Goal: Check status: Check status

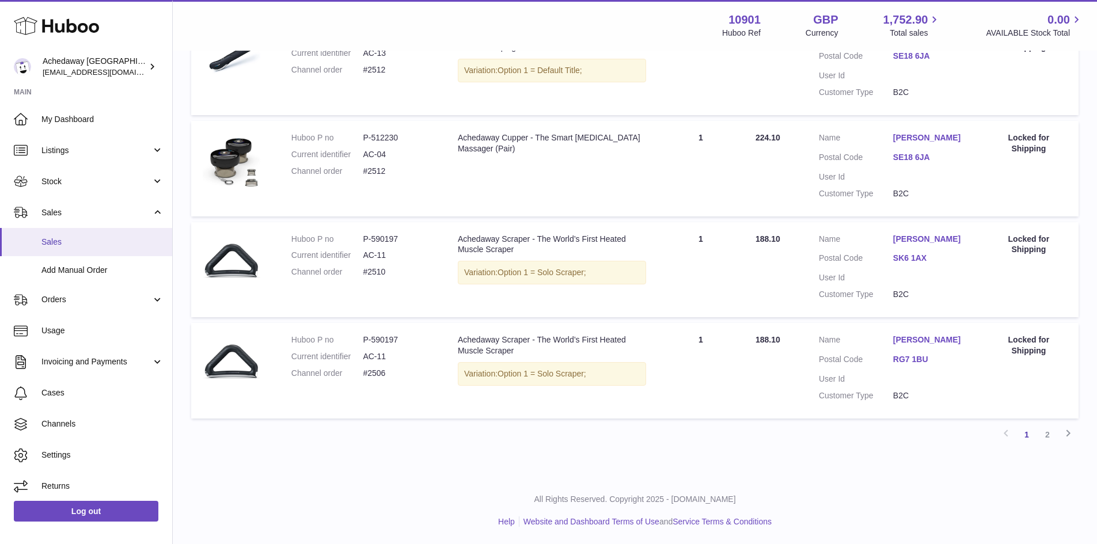
click at [70, 237] on span "Sales" at bounding box center [102, 242] width 122 height 11
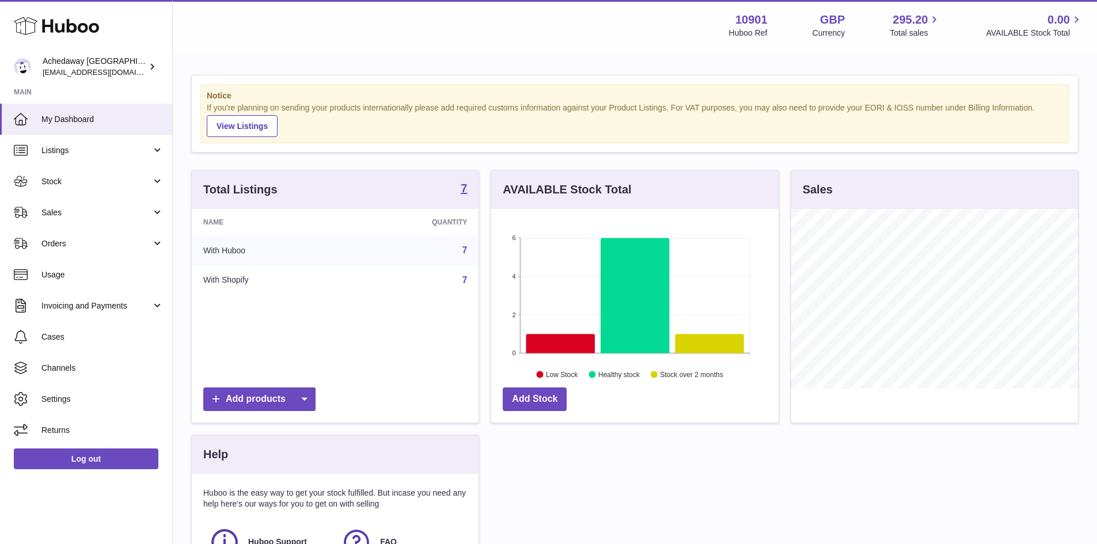
scroll to position [180, 287]
click at [81, 218] on span "Sales" at bounding box center [96, 212] width 110 height 11
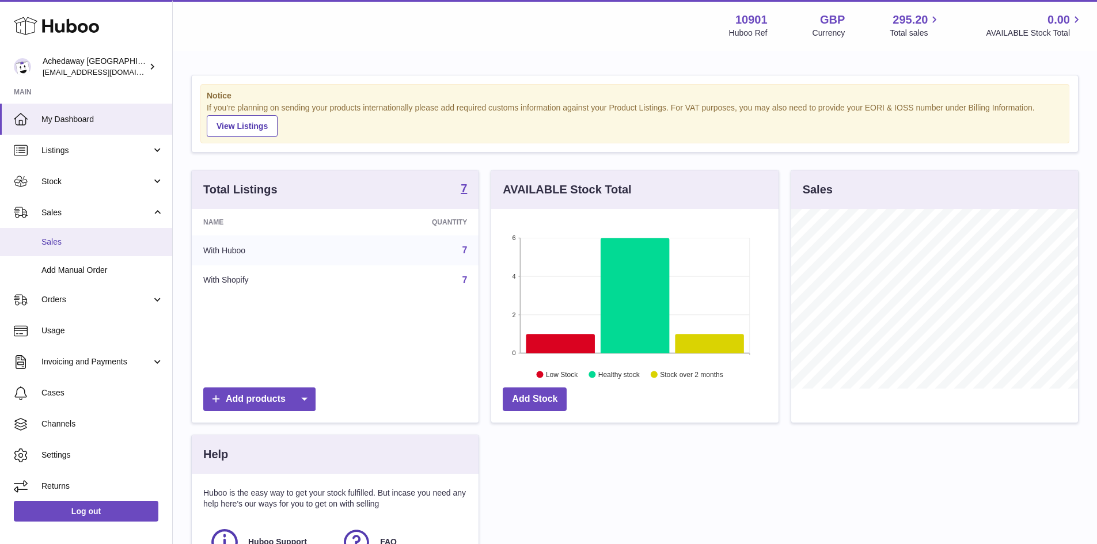
click at [81, 241] on span "Sales" at bounding box center [102, 242] width 122 height 11
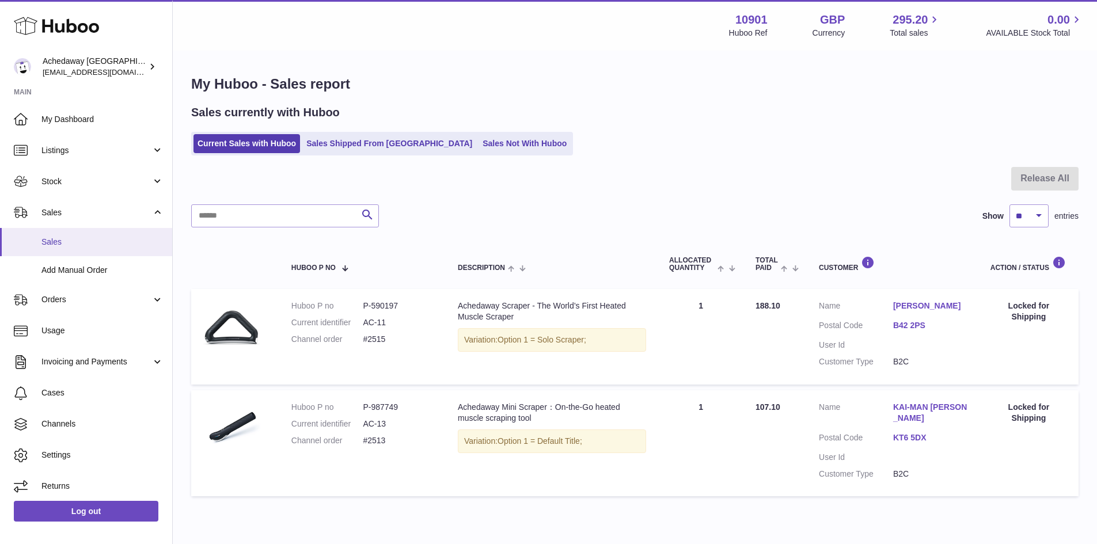
click at [62, 250] on link "Sales" at bounding box center [86, 242] width 172 height 28
click at [68, 238] on span "Sales" at bounding box center [102, 242] width 122 height 11
click at [113, 245] on span "Sales" at bounding box center [102, 242] width 122 height 11
click at [104, 236] on link "Sales" at bounding box center [86, 242] width 172 height 28
click at [124, 237] on span "Sales" at bounding box center [102, 242] width 122 height 11
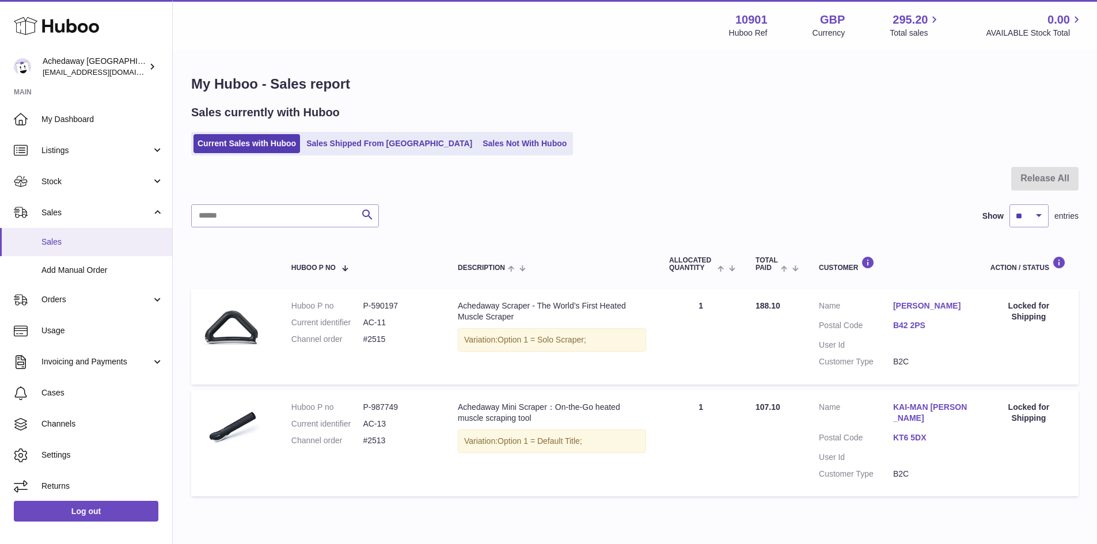
click at [112, 245] on span "Sales" at bounding box center [102, 242] width 122 height 11
click at [98, 237] on span "Sales" at bounding box center [102, 242] width 122 height 11
click at [82, 243] on span "Sales" at bounding box center [102, 242] width 122 height 11
click at [101, 240] on span "Sales" at bounding box center [102, 242] width 122 height 11
click at [906, 432] on link "KT6 5DX" at bounding box center [930, 437] width 74 height 11
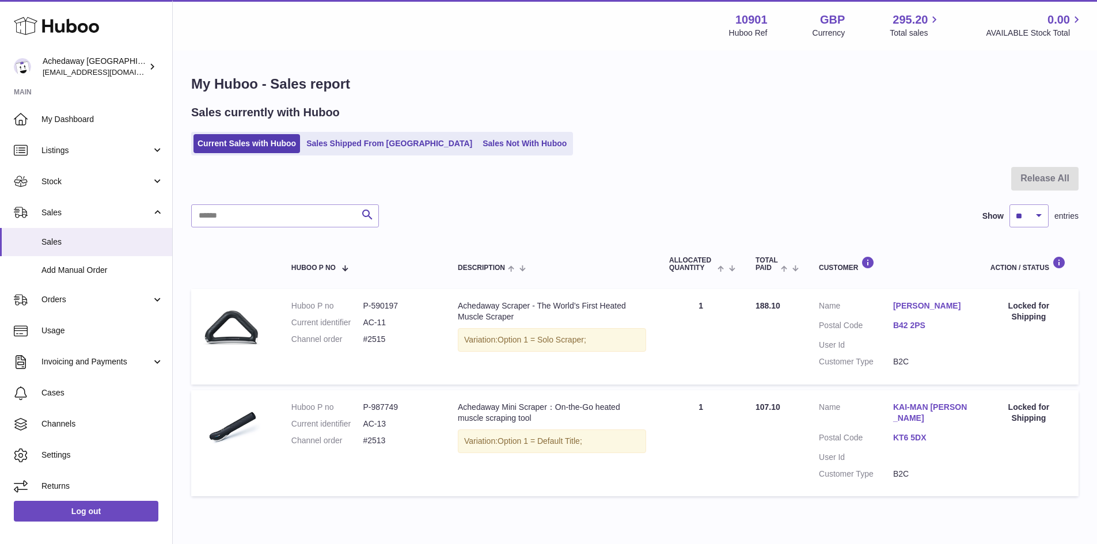
click at [699, 241] on div at bounding box center [548, 272] width 1097 height 544
click at [242, 140] on link "Current Sales with Huboo" at bounding box center [246, 143] width 107 height 19
click at [101, 182] on span "Stock" at bounding box center [96, 181] width 110 height 11
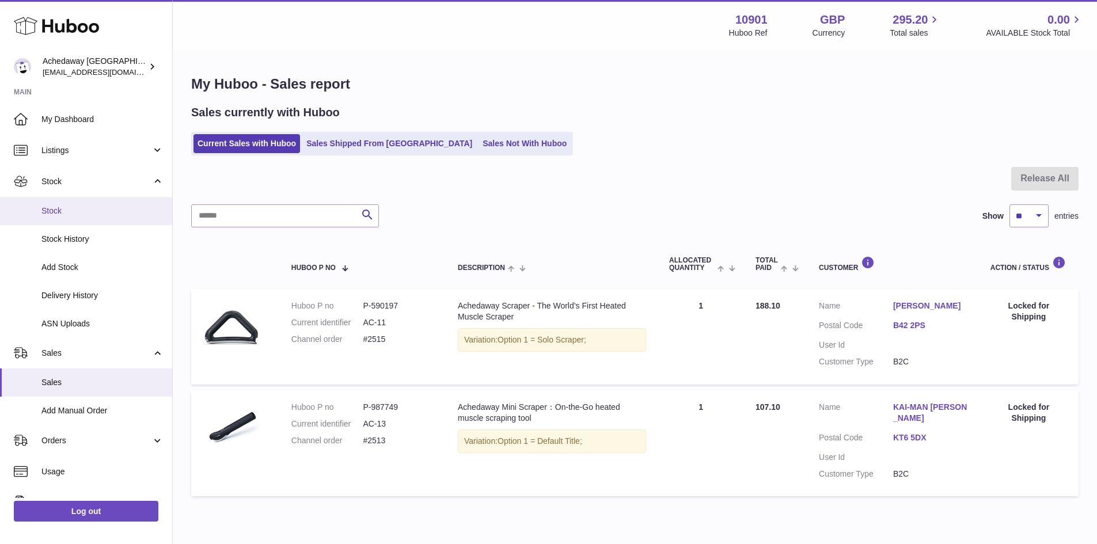
click at [96, 214] on span "Stock" at bounding box center [102, 211] width 122 height 11
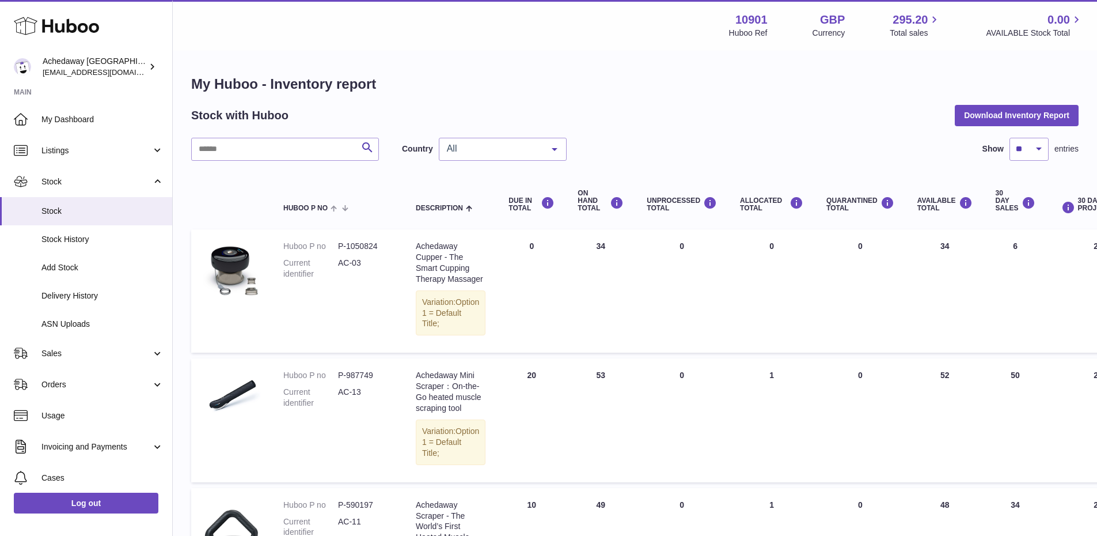
click at [470, 150] on span "All" at bounding box center [493, 149] width 99 height 12
click at [483, 203] on span "GB" at bounding box center [502, 195] width 127 height 23
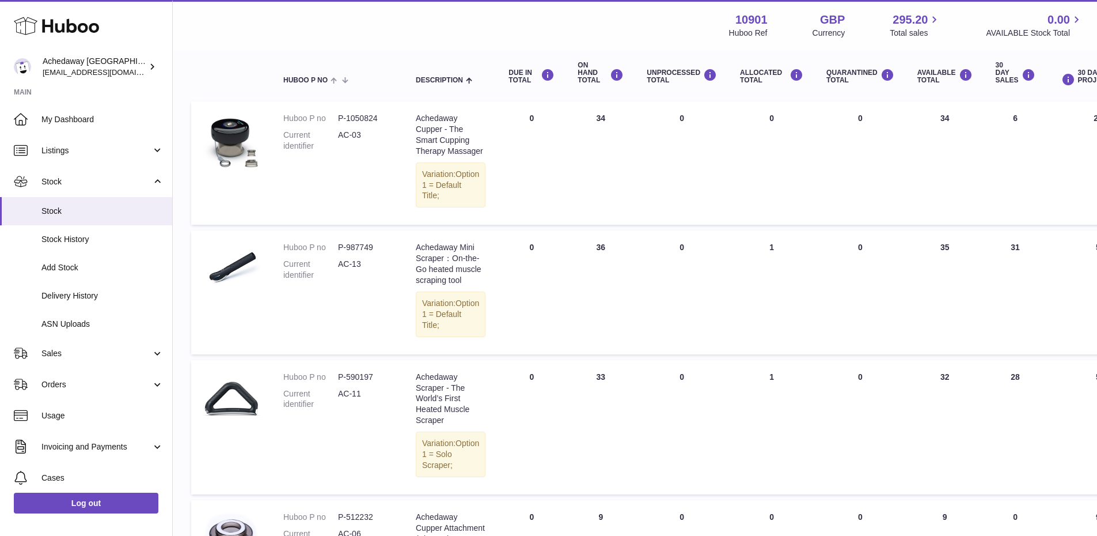
scroll to position [18, 0]
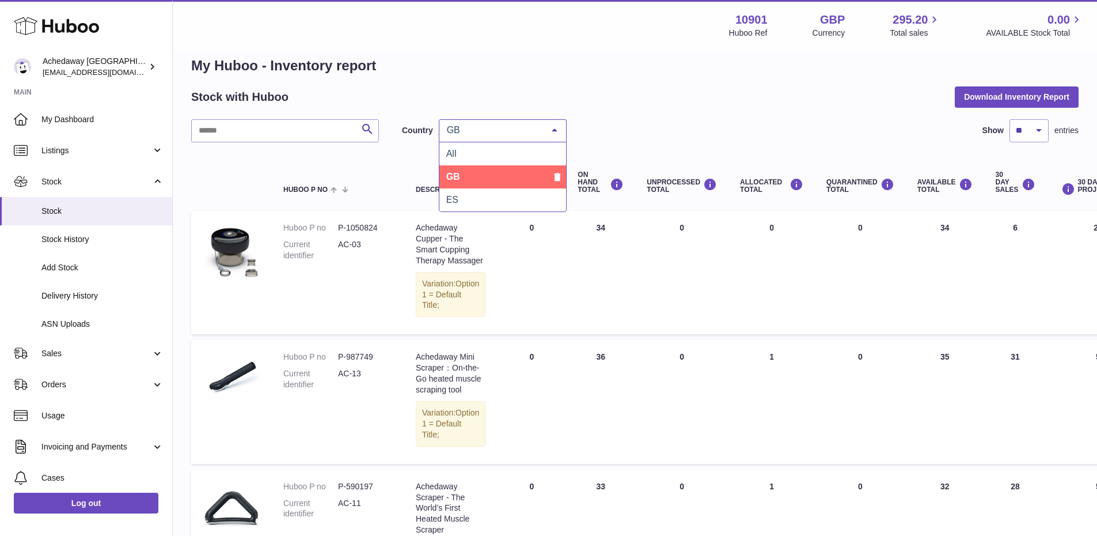
click at [527, 131] on span "GB" at bounding box center [493, 130] width 99 height 12
click at [498, 193] on span "ES" at bounding box center [502, 199] width 127 height 23
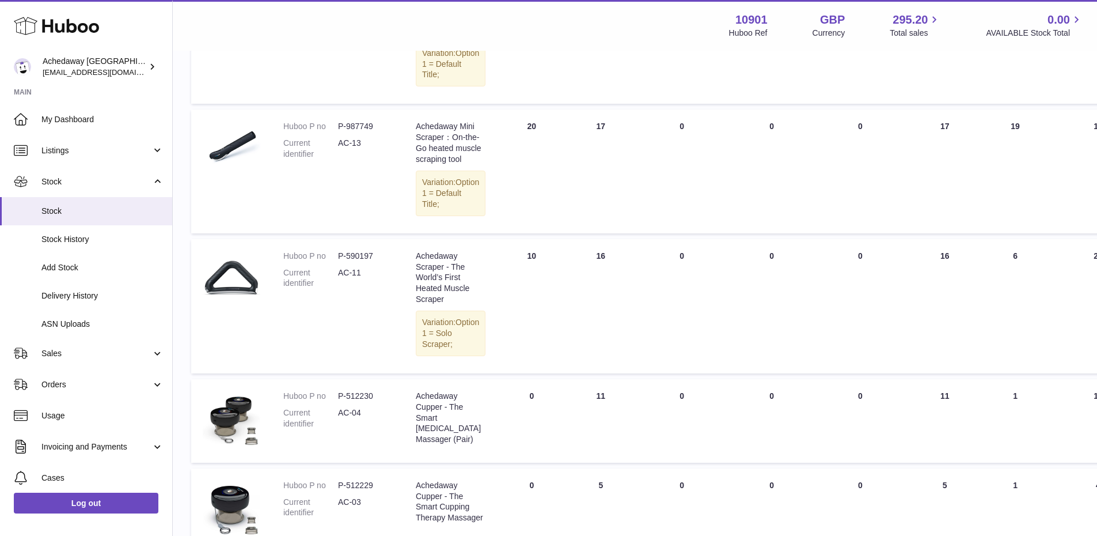
scroll to position [416, 0]
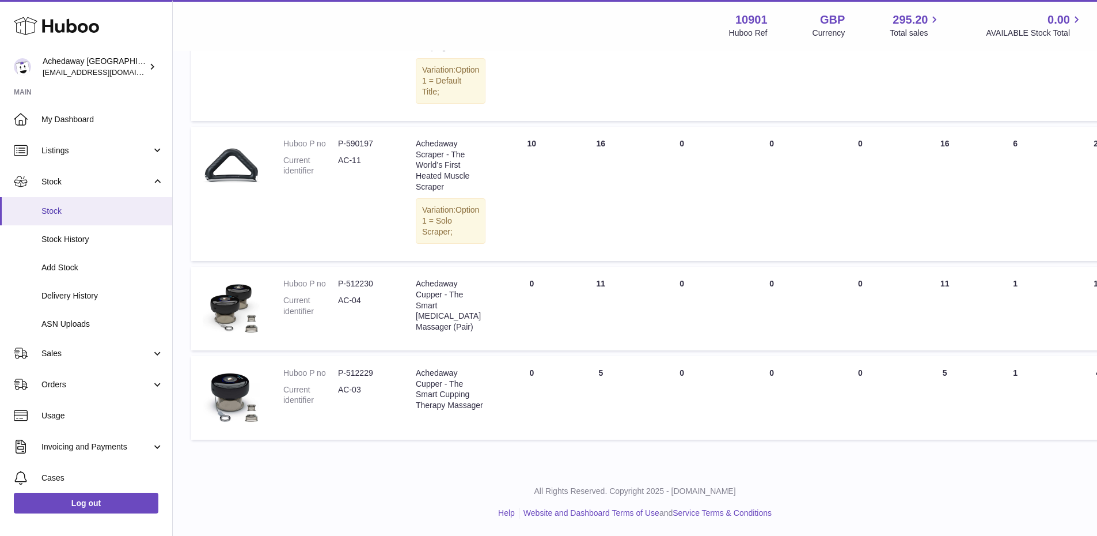
click at [78, 210] on span "Stock" at bounding box center [102, 211] width 122 height 11
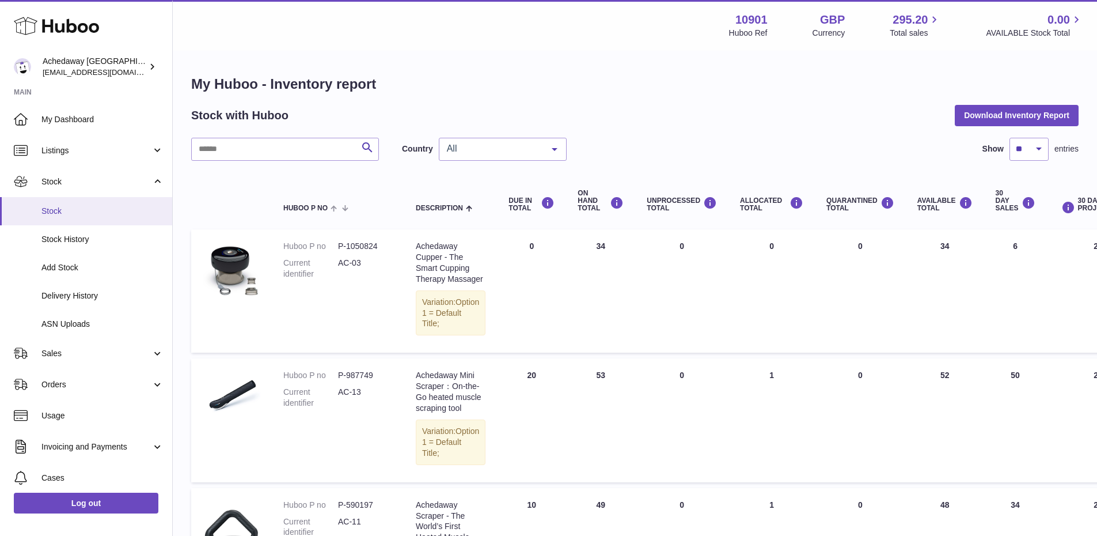
click at [90, 216] on span "Stock" at bounding box center [102, 211] width 122 height 11
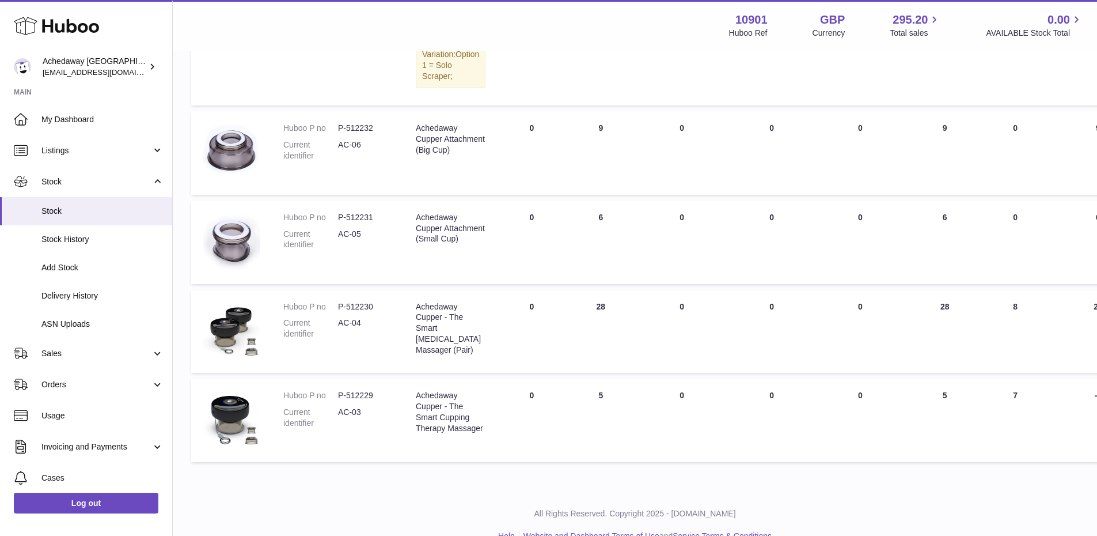
scroll to position [594, 0]
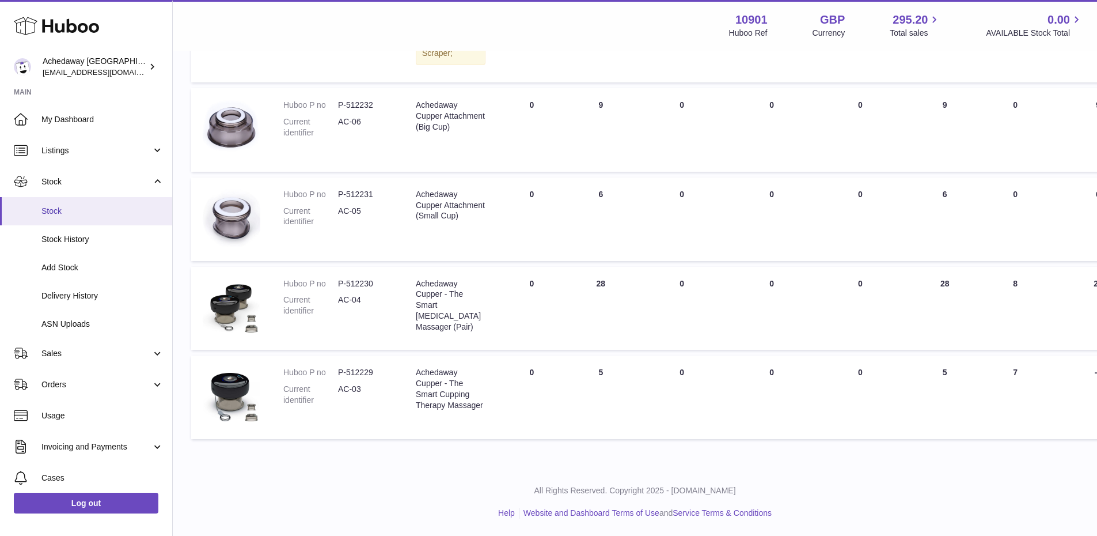
click at [47, 212] on span "Stock" at bounding box center [102, 211] width 122 height 11
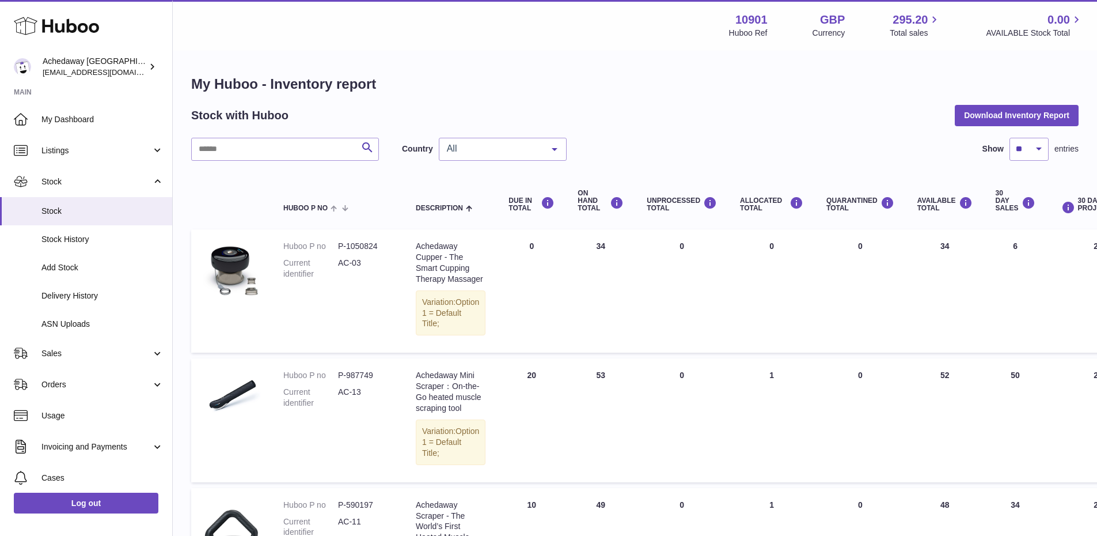
click at [105, 212] on span "Stock" at bounding box center [102, 211] width 122 height 11
click at [102, 175] on link "Stock" at bounding box center [86, 181] width 172 height 31
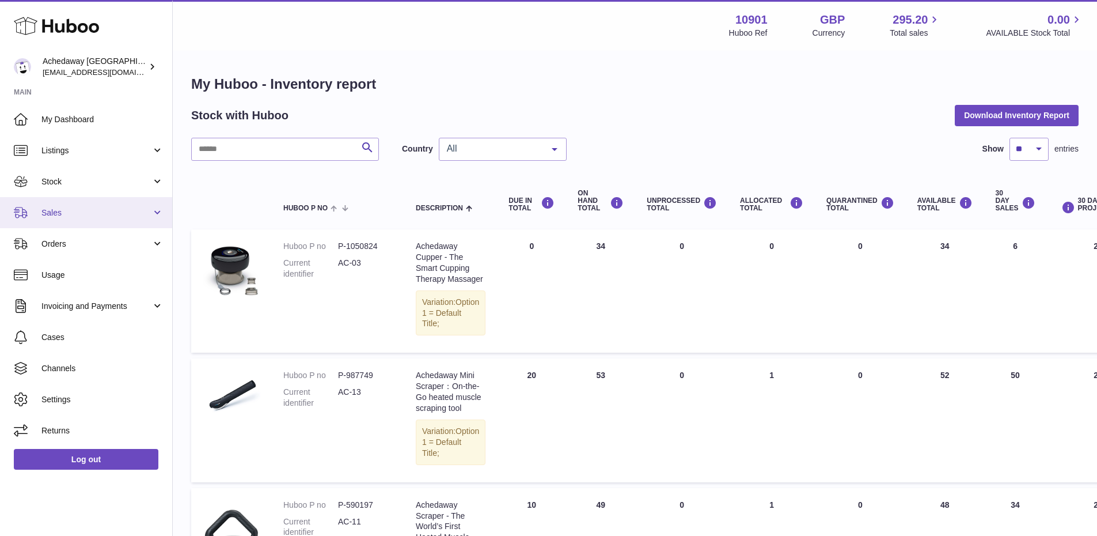
click at [82, 210] on span "Sales" at bounding box center [96, 212] width 110 height 11
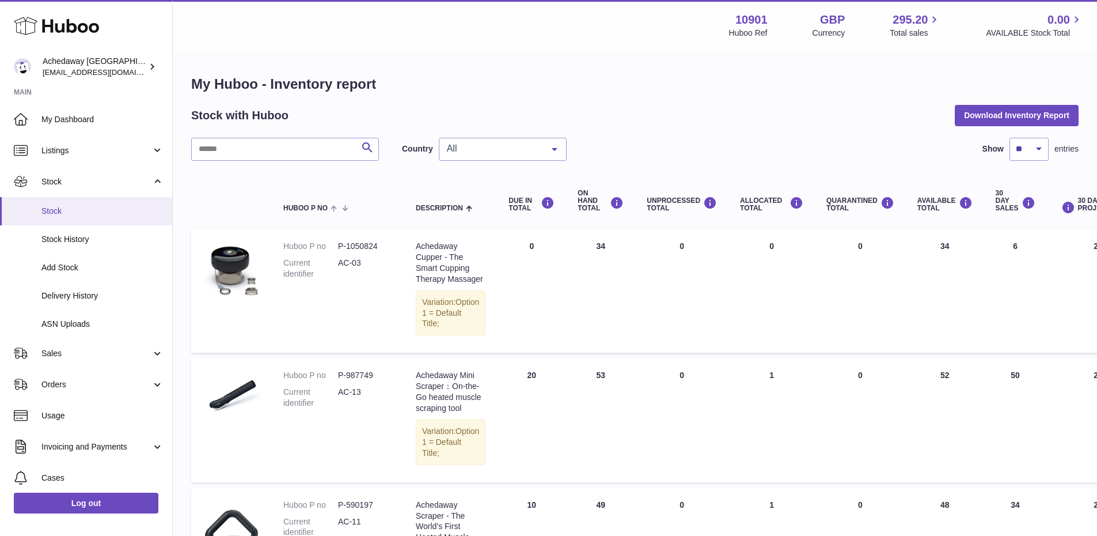
click at [84, 209] on span "Stock" at bounding box center [102, 211] width 122 height 11
click at [90, 186] on span "Stock" at bounding box center [96, 181] width 110 height 11
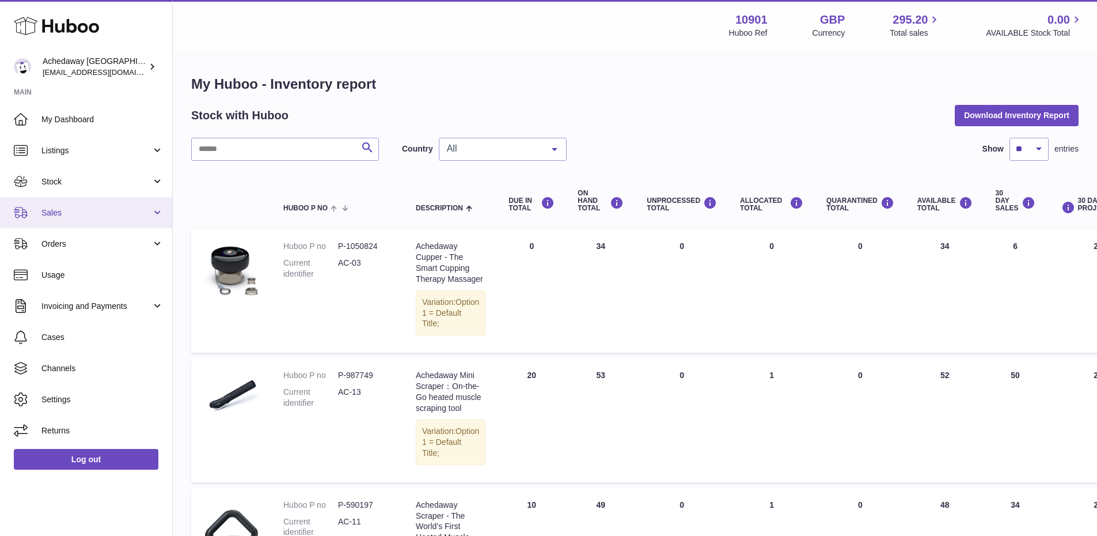
click at [91, 215] on span "Sales" at bounding box center [96, 212] width 110 height 11
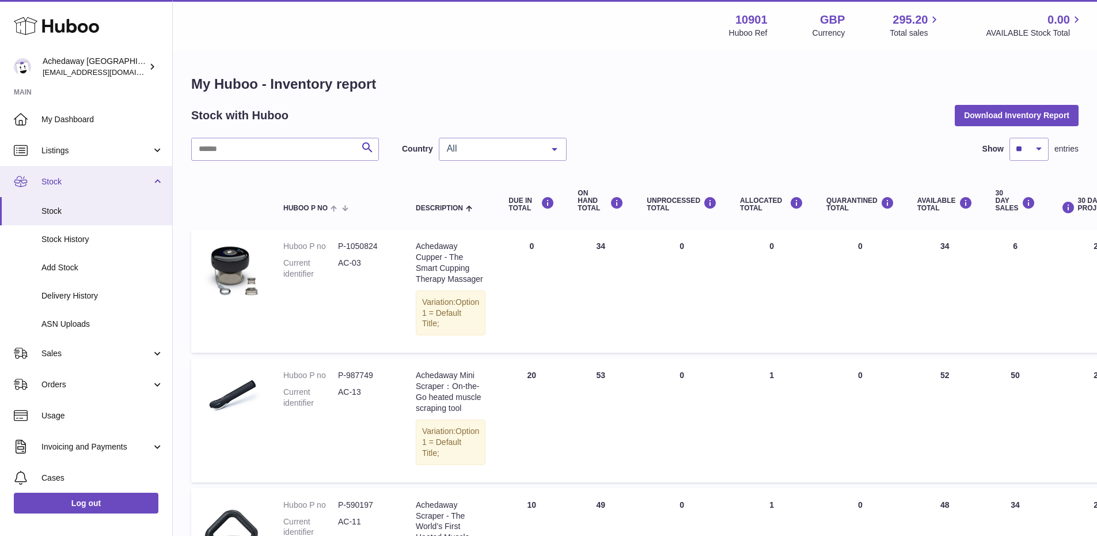
click at [98, 177] on span "Stock" at bounding box center [96, 181] width 110 height 11
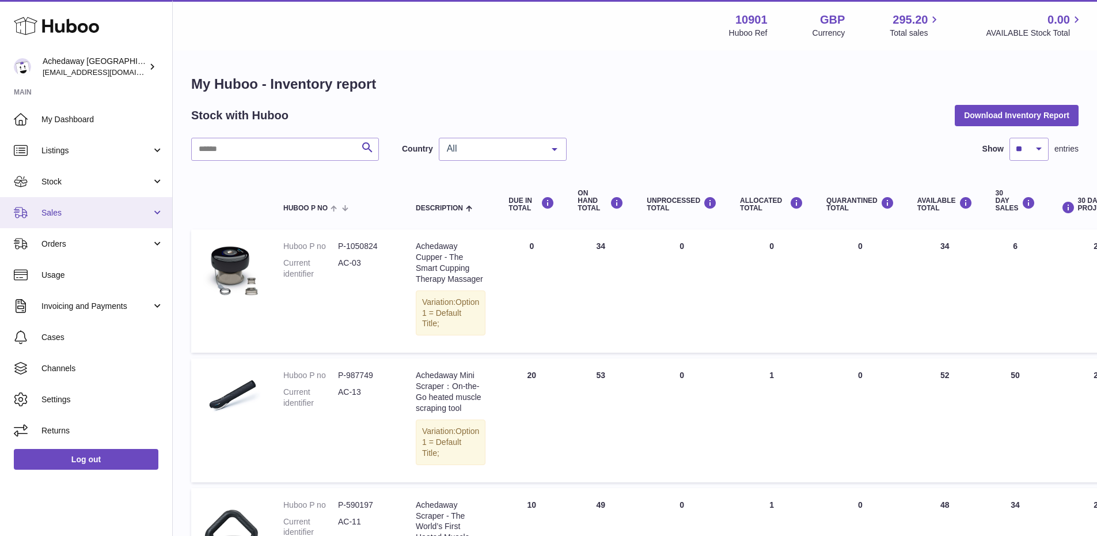
click at [88, 210] on span "Sales" at bounding box center [96, 212] width 110 height 11
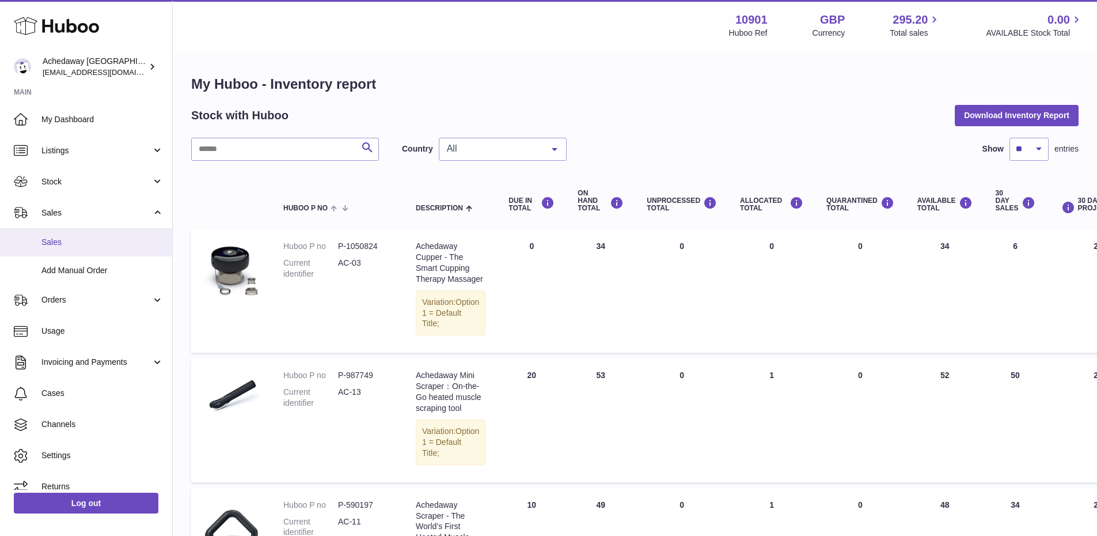
click at [88, 229] on link "Sales" at bounding box center [86, 242] width 172 height 28
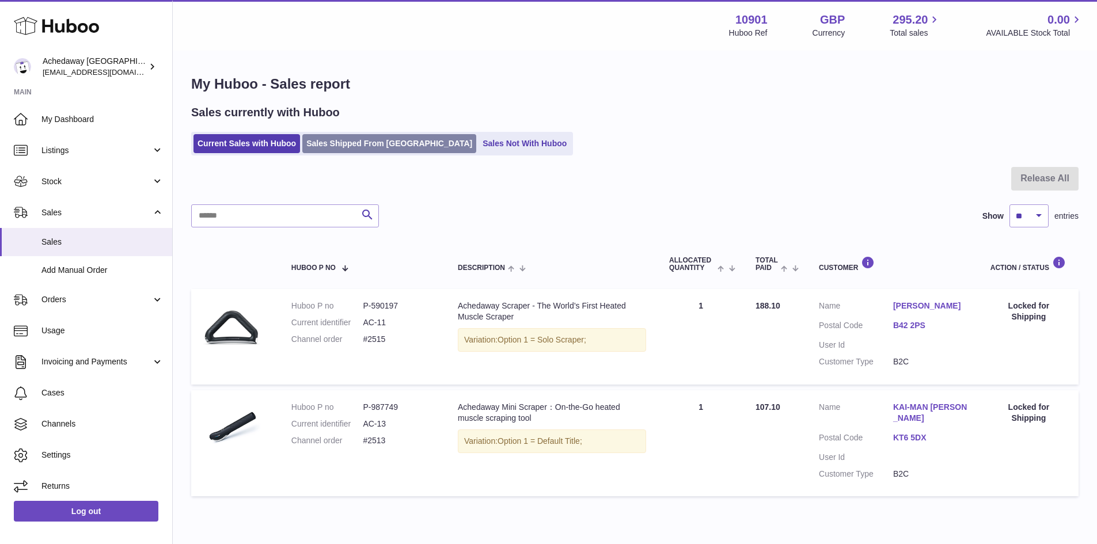
click at [373, 146] on link "Sales Shipped From [GEOGRAPHIC_DATA]" at bounding box center [389, 143] width 174 height 19
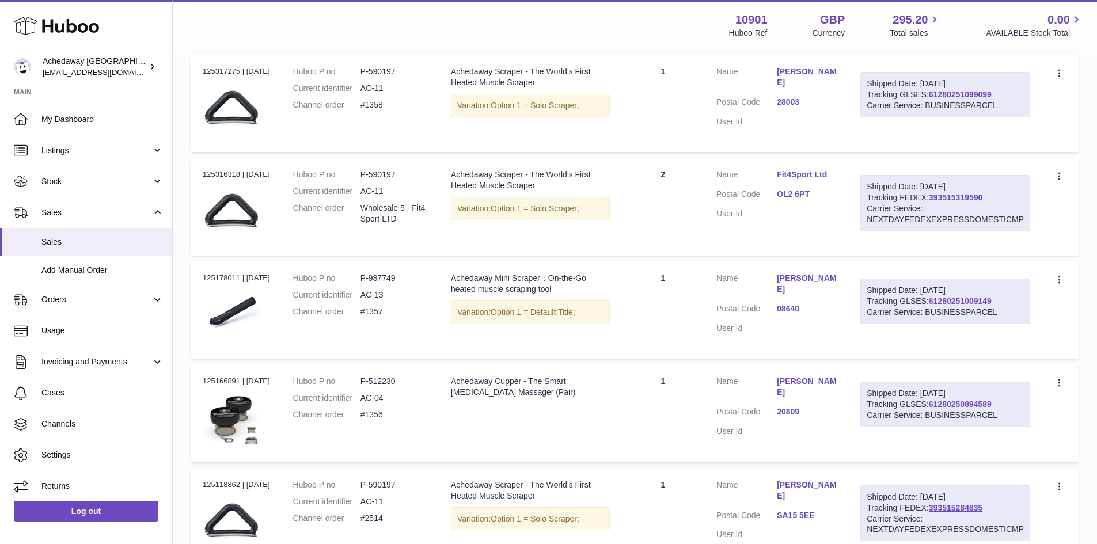
scroll to position [346, 0]
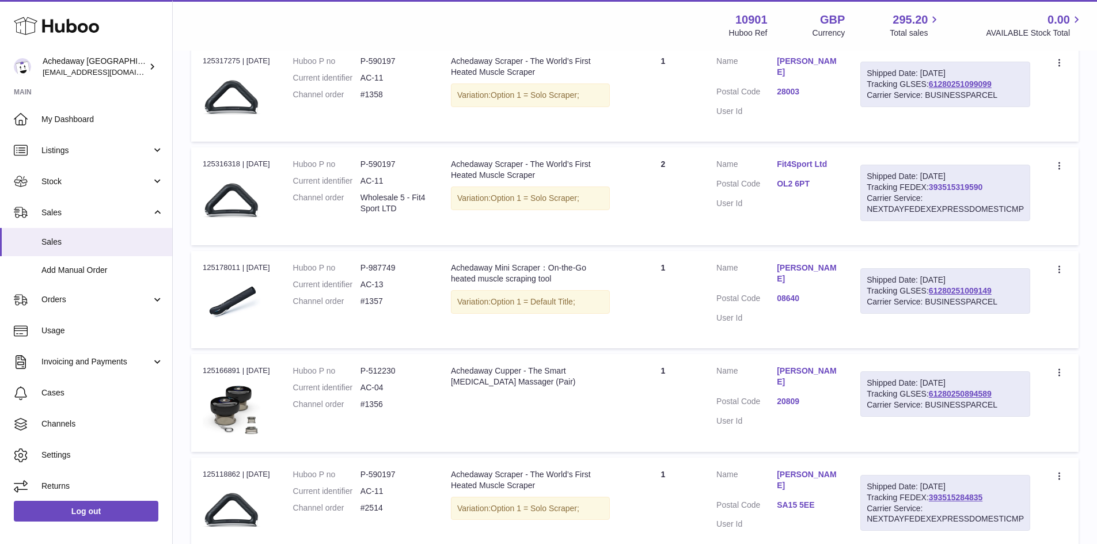
click at [939, 183] on link "393515319590" at bounding box center [956, 187] width 54 height 9
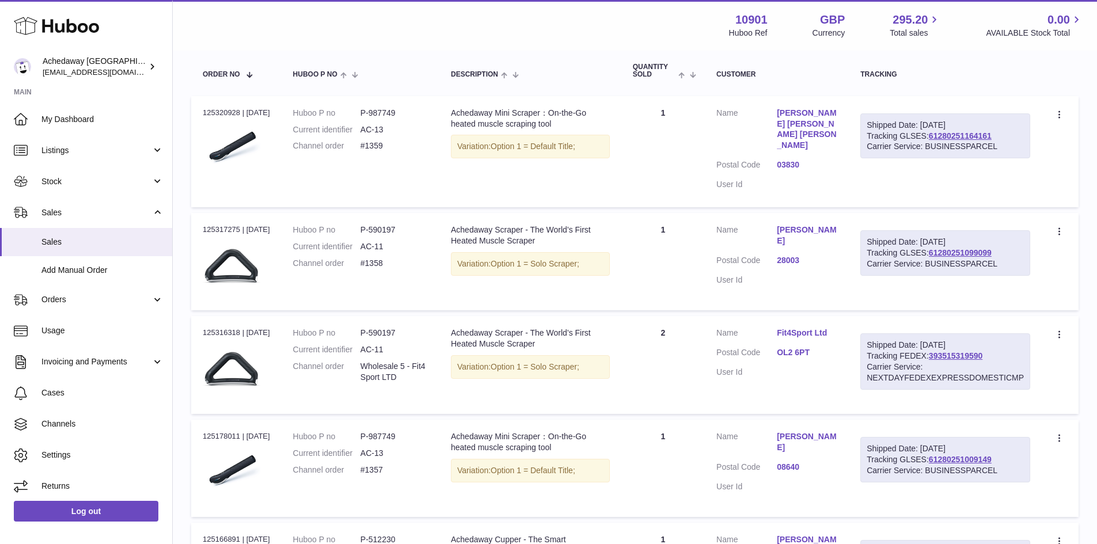
scroll to position [173, 0]
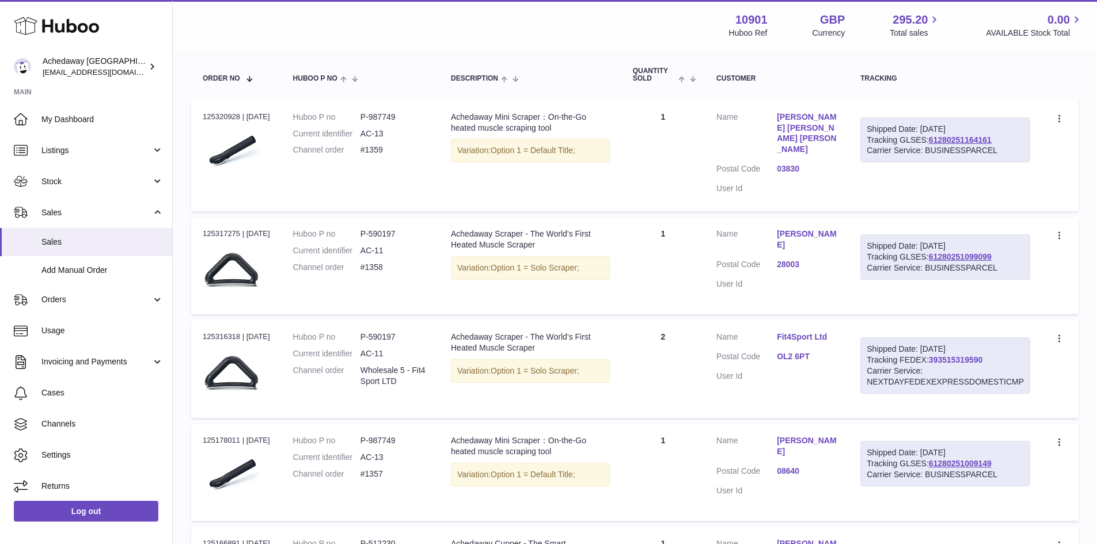
drag, startPoint x: 986, startPoint y: 346, endPoint x: 933, endPoint y: 342, distance: 53.7
click at [933, 342] on div "Shipped Date: [DATE] Tracking FEDEX: 393515319590 Carrier Service: NEXTDAYFEDEX…" at bounding box center [945, 365] width 170 height 56
copy link "393515319590"
